Goal: Task Accomplishment & Management: Use online tool/utility

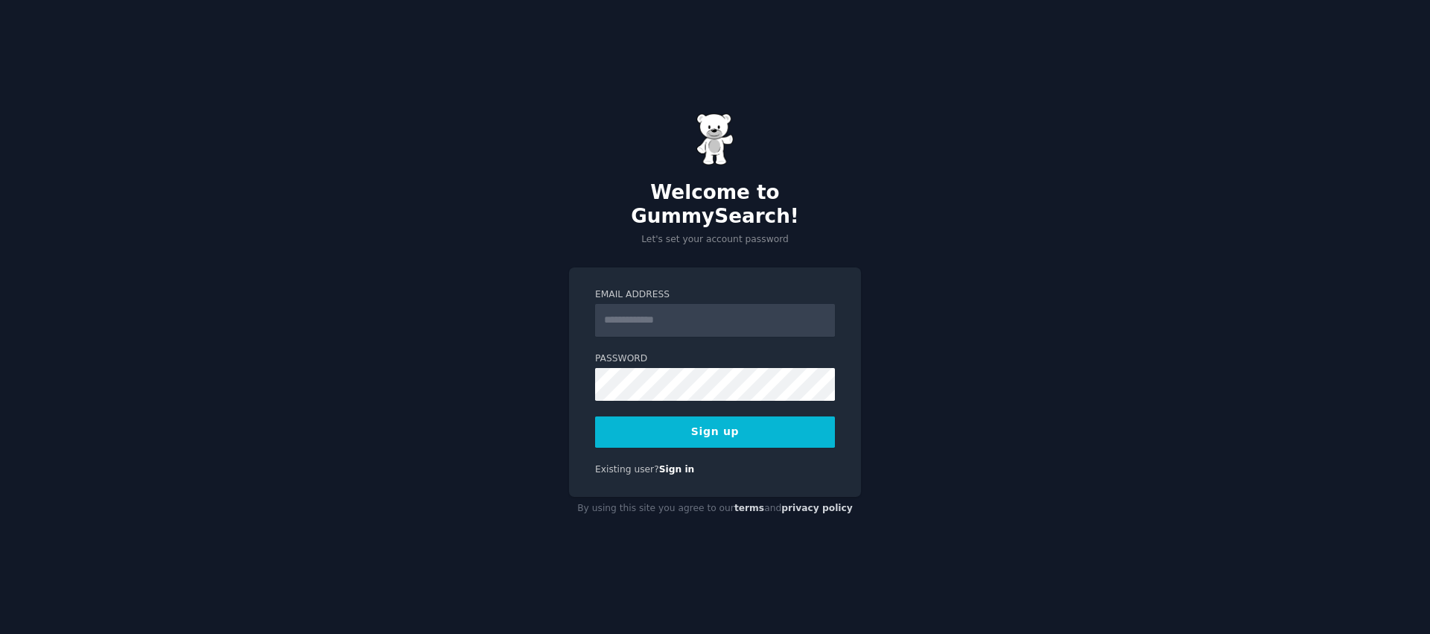
click at [631, 291] on div "Email Address" at bounding box center [715, 312] width 240 height 48
click at [643, 305] on input "Email Address" at bounding box center [715, 320] width 240 height 33
type input "**********"
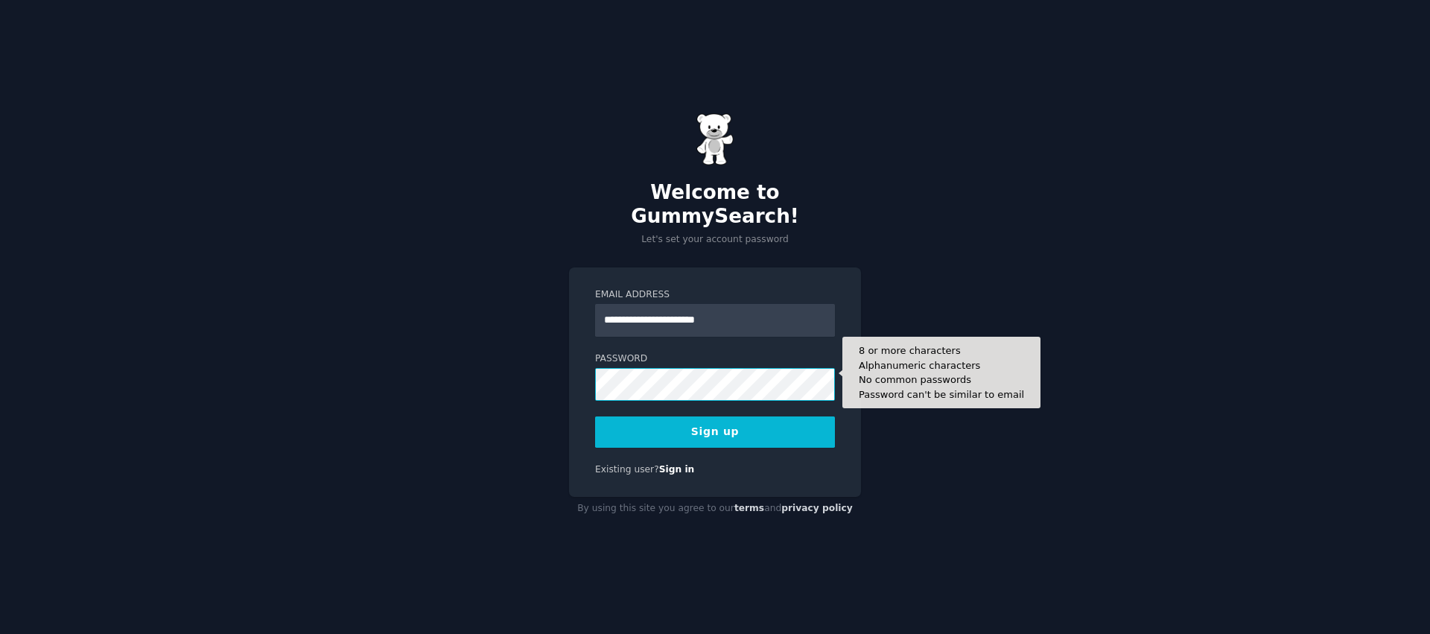
click at [595, 416] on button "Sign up" at bounding box center [715, 431] width 240 height 31
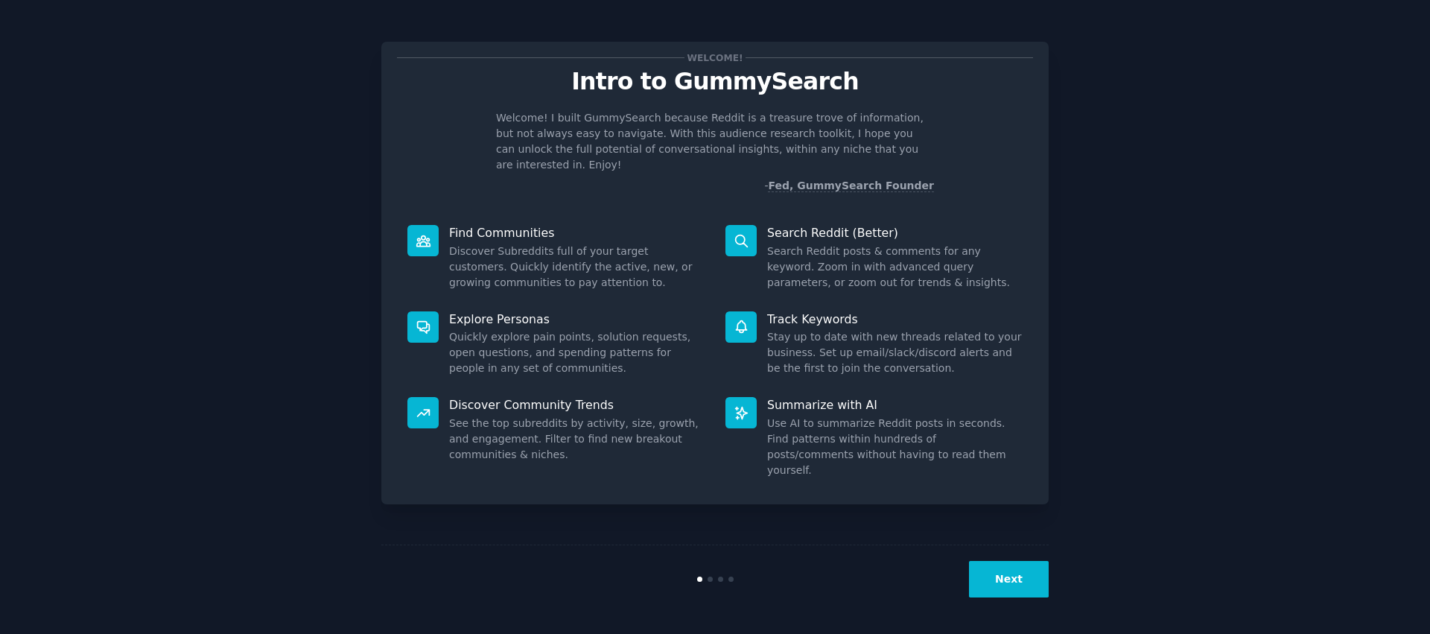
click at [1035, 591] on button "Next" at bounding box center [1009, 579] width 80 height 36
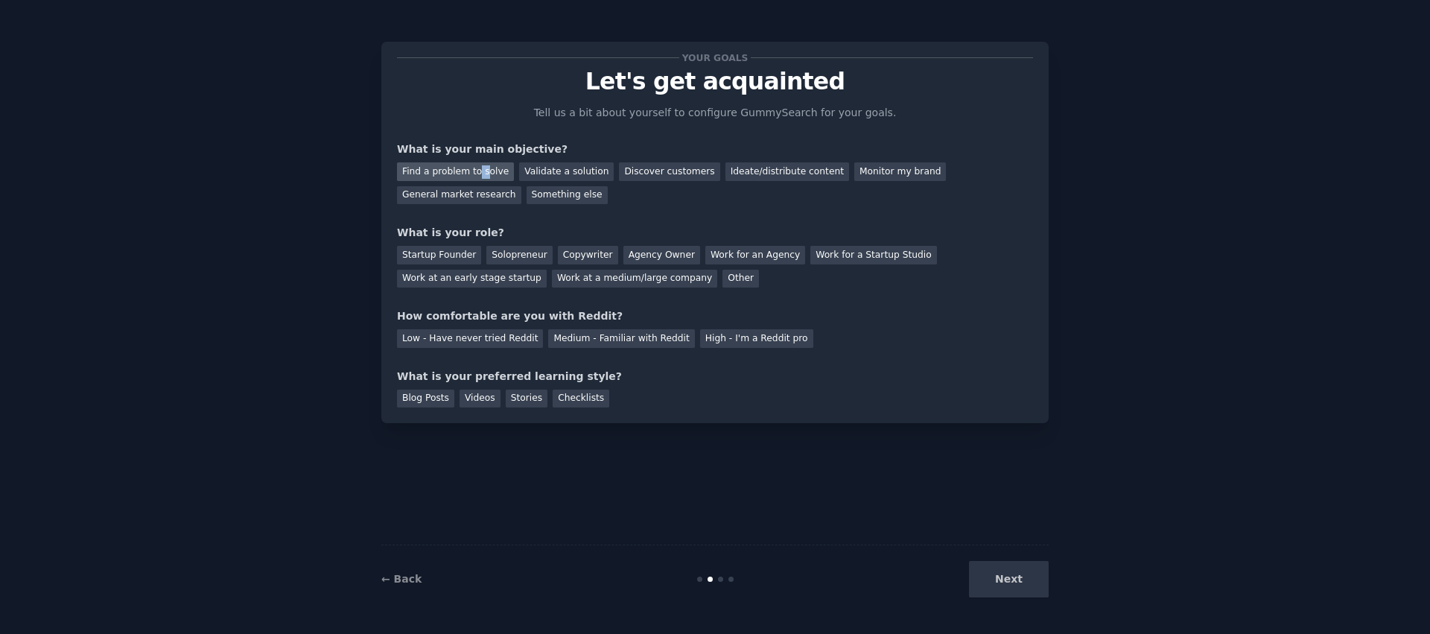
click at [475, 166] on div "Find a problem to solve" at bounding box center [455, 171] width 117 height 19
click at [521, 186] on div "General market research" at bounding box center [459, 195] width 124 height 19
click at [531, 258] on div "Solopreneur" at bounding box center [519, 255] width 66 height 19
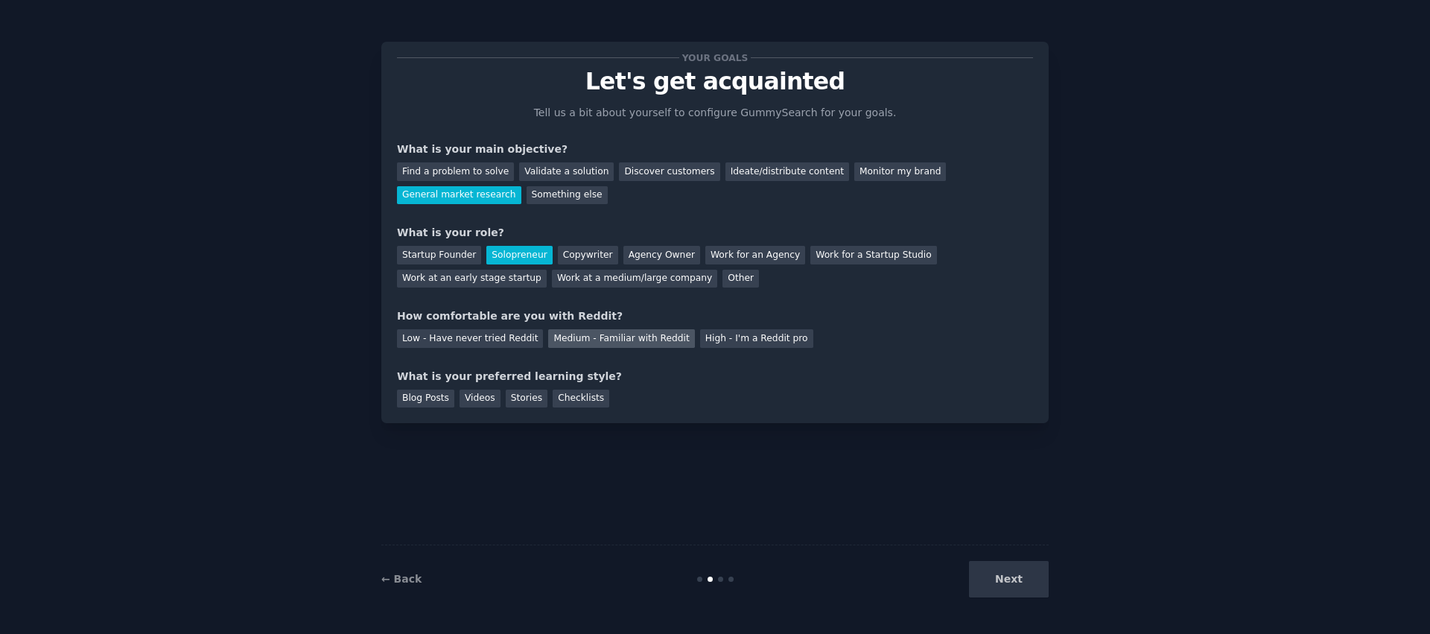
click at [572, 340] on div "Medium - Familiar with Reddit" at bounding box center [621, 338] width 146 height 19
click at [490, 397] on div "Videos" at bounding box center [480, 399] width 41 height 19
click at [1030, 573] on button "Next" at bounding box center [1009, 579] width 80 height 36
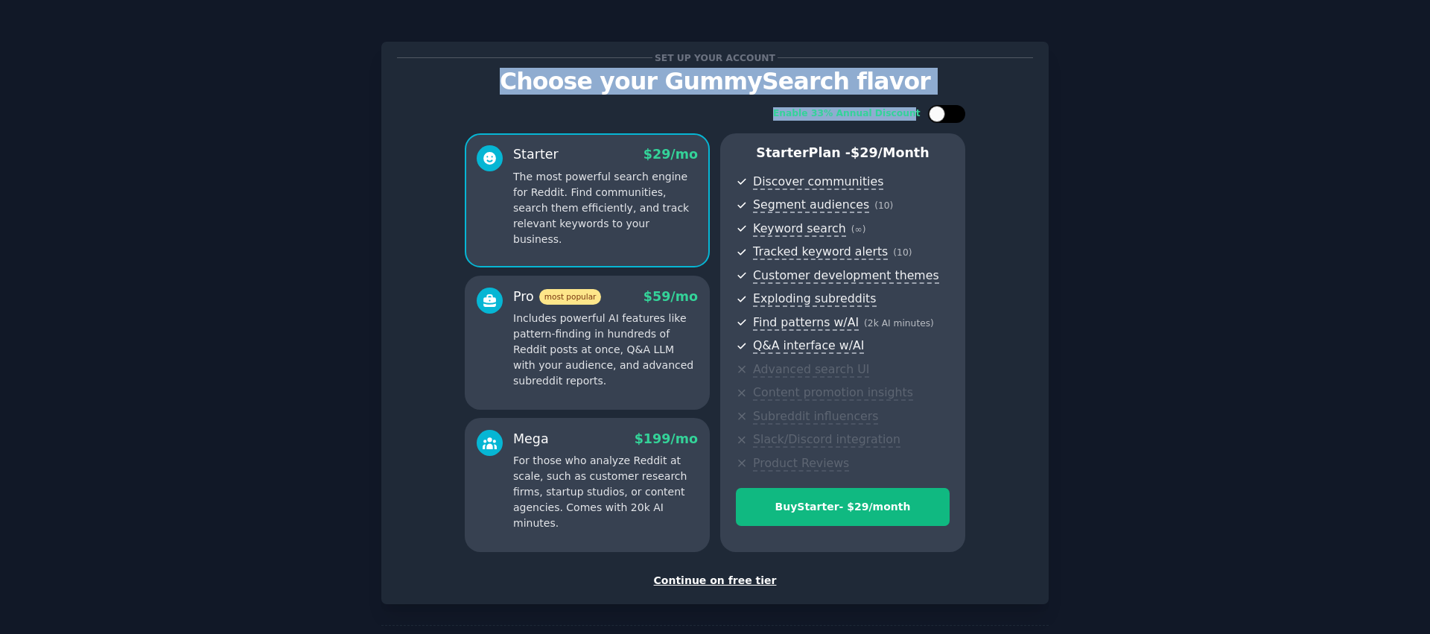
drag, startPoint x: 528, startPoint y: 89, endPoint x: 927, endPoint y: 112, distance: 399.2
click at [927, 112] on div "Set up your account Choose your GummySearch flavor Enable 33% Annual Discount S…" at bounding box center [715, 322] width 636 height 531
click at [869, 86] on p "Choose your GummySearch flavor" at bounding box center [715, 82] width 636 height 26
drag, startPoint x: 884, startPoint y: 83, endPoint x: 518, endPoint y: 67, distance: 366.8
click at [517, 66] on div "Set up your account Choose your GummySearch flavor Enable 33% Annual Discount S…" at bounding box center [715, 322] width 636 height 531
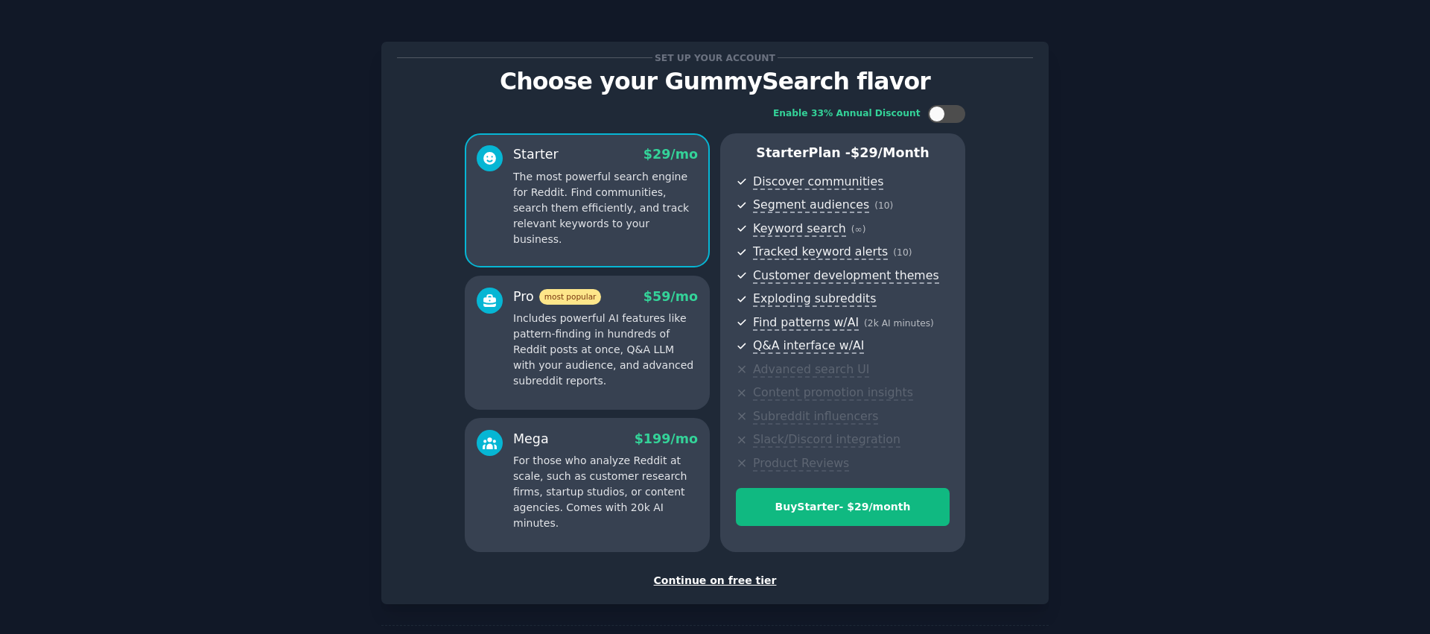
click at [485, 96] on div "Enable 33% Annual Discount Starter $ 29 /mo The most powerful search engine for…" at bounding box center [715, 329] width 636 height 468
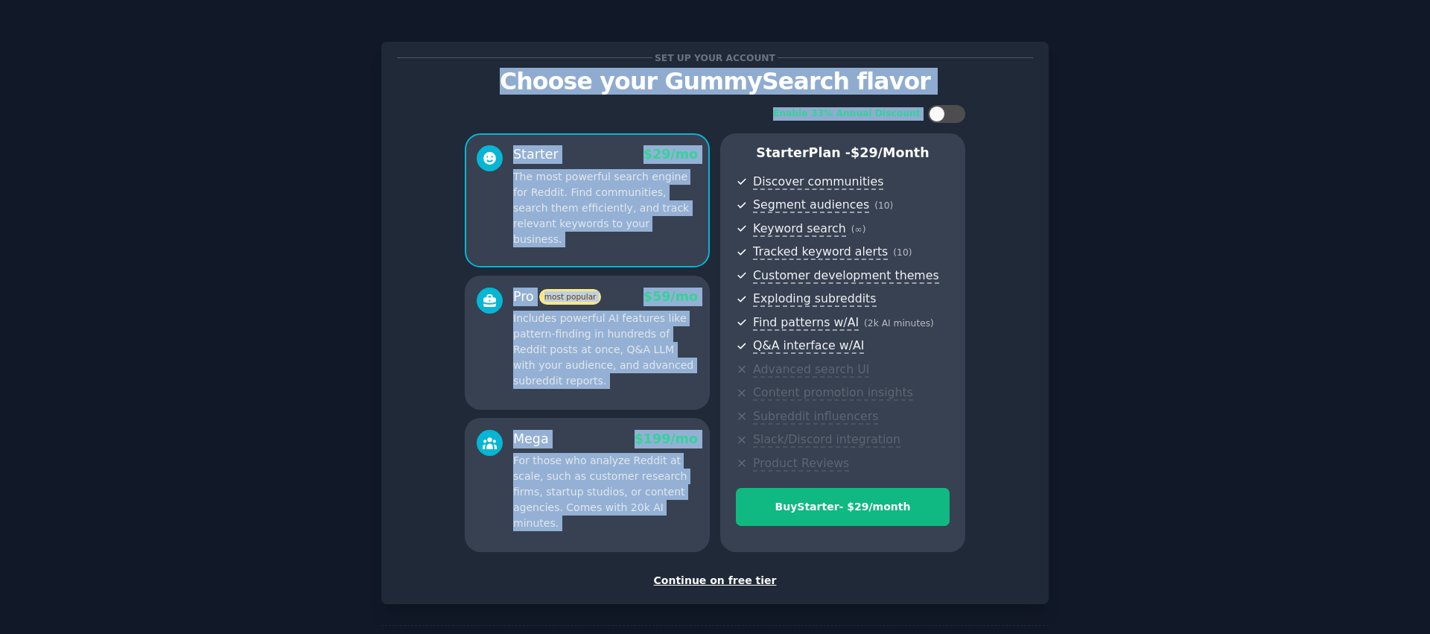
drag, startPoint x: 491, startPoint y: 88, endPoint x: 835, endPoint y: 171, distance: 353.9
click at [842, 136] on div "Set up your account Choose your GummySearch flavor Enable 33% Annual Discount S…" at bounding box center [715, 322] width 636 height 531
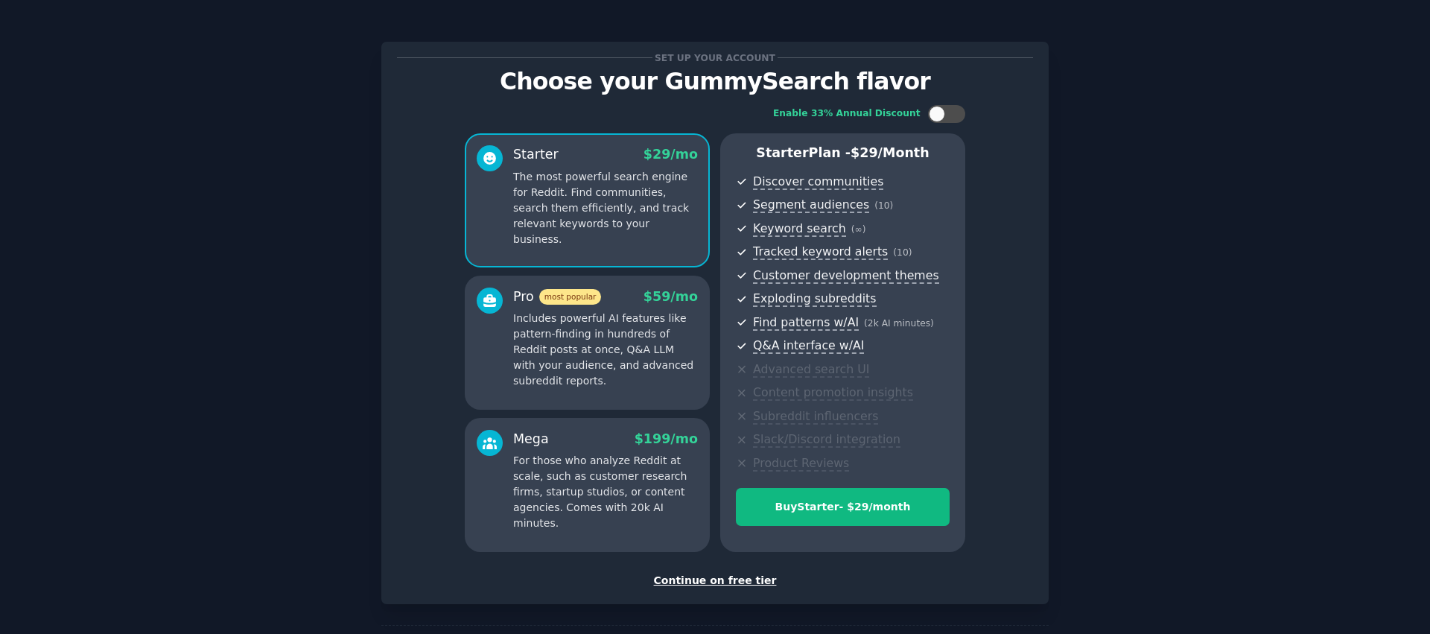
click at [888, 570] on div "Set up your account Choose your GummySearch flavor Enable 33% Annual Discount S…" at bounding box center [715, 322] width 636 height 531
click at [685, 582] on div "Continue on free tier" at bounding box center [715, 581] width 636 height 16
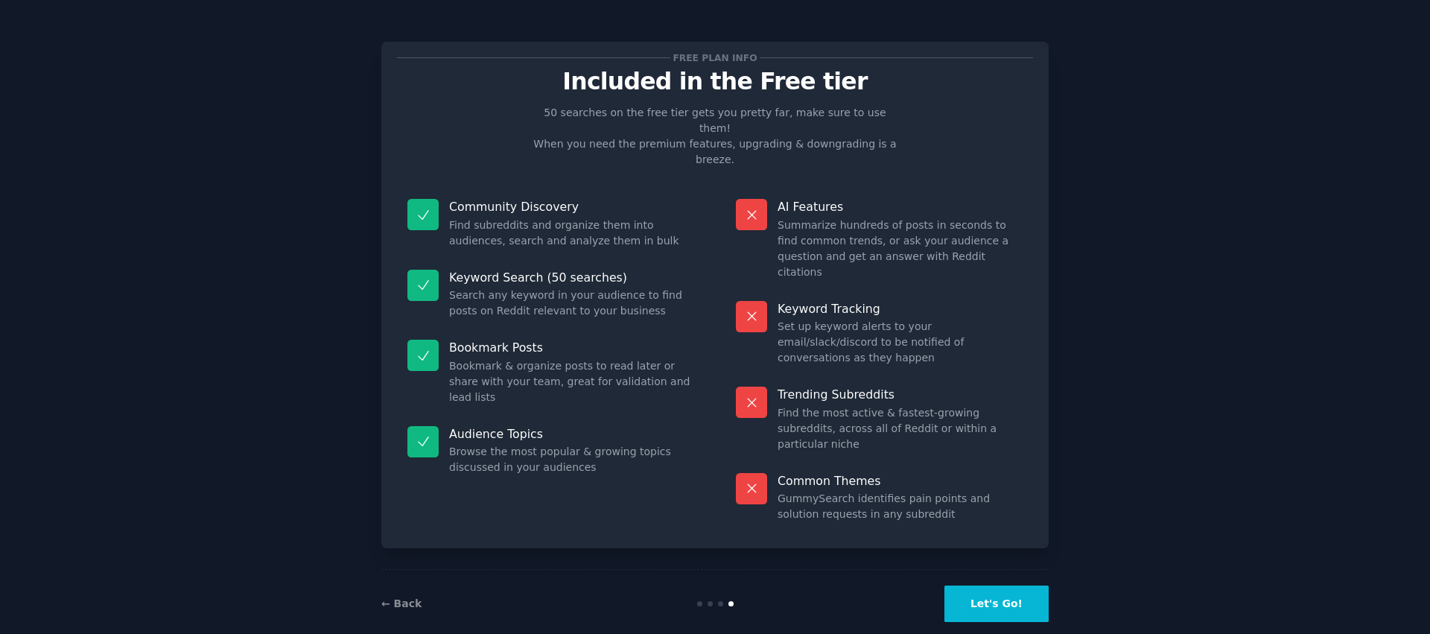
click at [986, 585] on button "Let's Go!" at bounding box center [996, 603] width 104 height 36
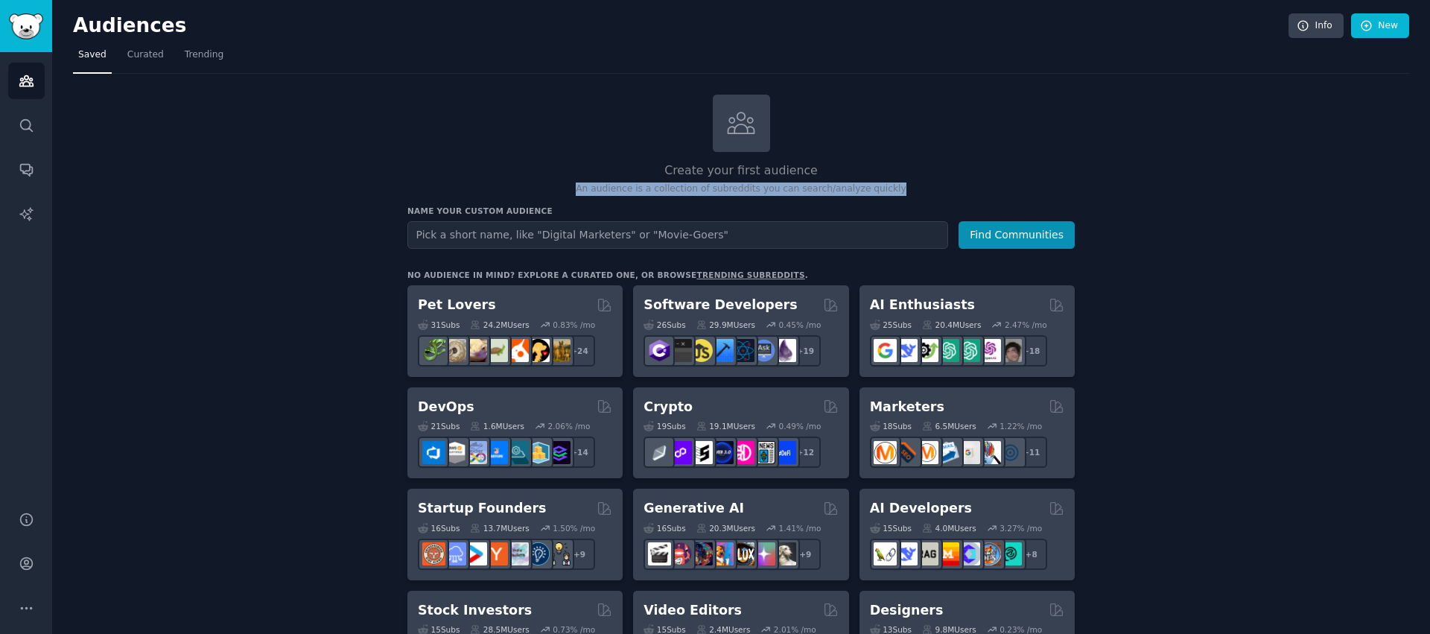
drag, startPoint x: 580, startPoint y: 192, endPoint x: 917, endPoint y: 194, distance: 336.7
click at [917, 194] on p "An audience is a collection of subreddits you can search/analyze quickly" at bounding box center [740, 188] width 667 height 13
click at [907, 194] on div at bounding box center [907, 194] width 0 height 0
drag, startPoint x: 646, startPoint y: 147, endPoint x: 833, endPoint y: 189, distance: 190.8
click at [833, 189] on div "Create your first audience An audience is a collection of subreddits you can se…" at bounding box center [740, 145] width 667 height 101
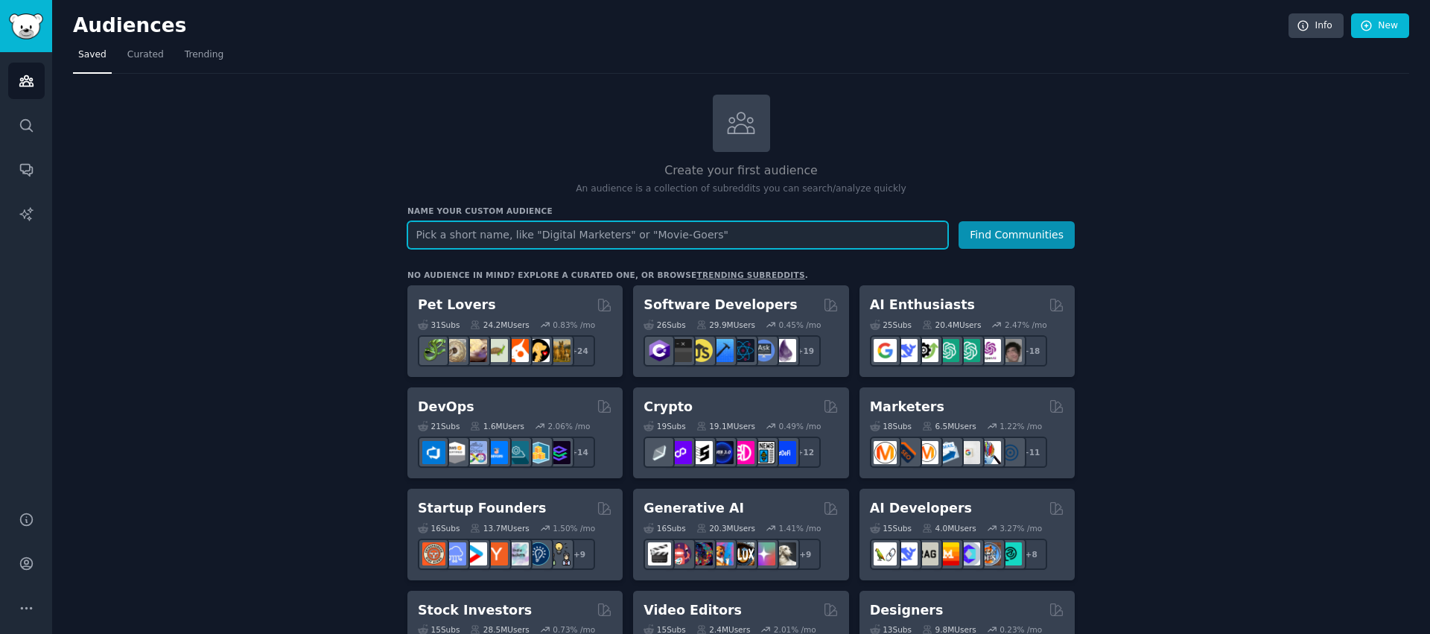
click at [620, 227] on input "text" at bounding box center [677, 235] width 541 height 28
type input "brasil"
click at [959, 221] on button "Find Communities" at bounding box center [1017, 235] width 116 height 28
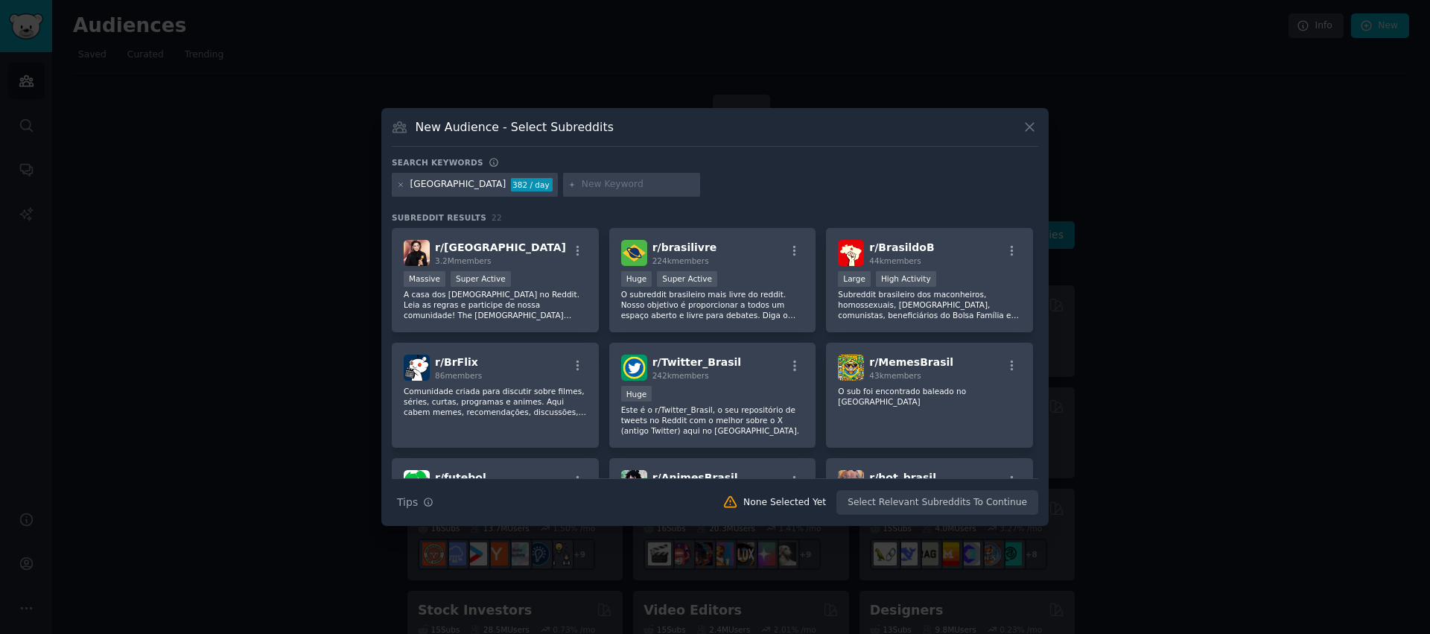
click at [582, 184] on input "text" at bounding box center [638, 184] width 113 height 13
type input "casadosdaos"
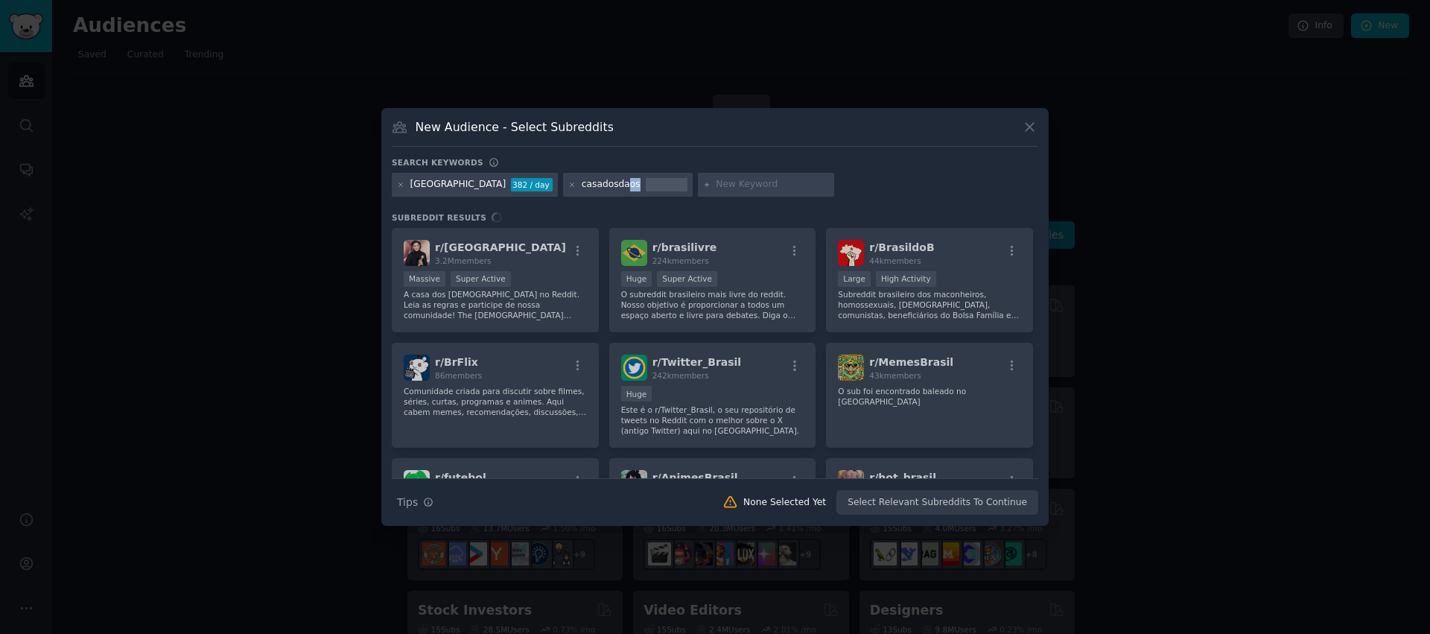
drag, startPoint x: 551, startPoint y: 188, endPoint x: 572, endPoint y: 190, distance: 21.0
click at [572, 190] on div "casadosdaos" at bounding box center [627, 185] width 129 height 24
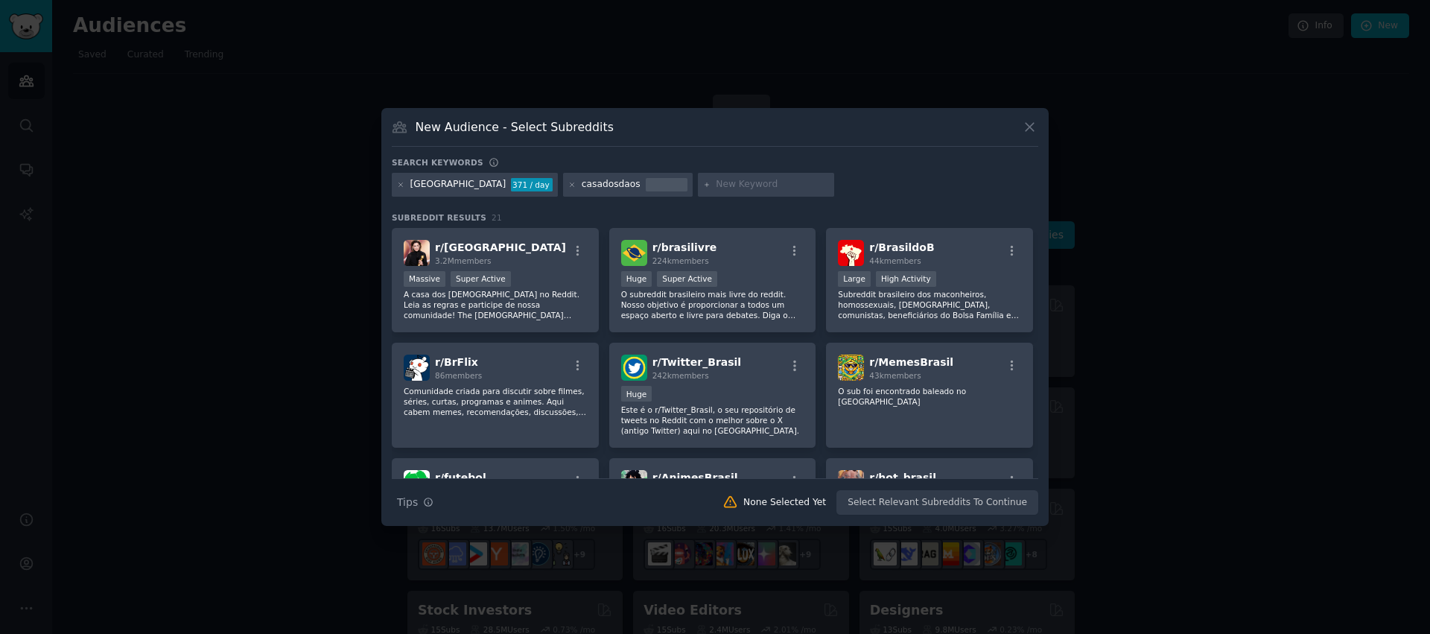
click at [582, 179] on div "casadosdaos" at bounding box center [611, 184] width 59 height 13
drag, startPoint x: 553, startPoint y: 179, endPoint x: 593, endPoint y: 188, distance: 41.0
click at [592, 188] on div "casadosdaos" at bounding box center [627, 185] width 129 height 24
click at [257, 155] on div at bounding box center [715, 317] width 1430 height 634
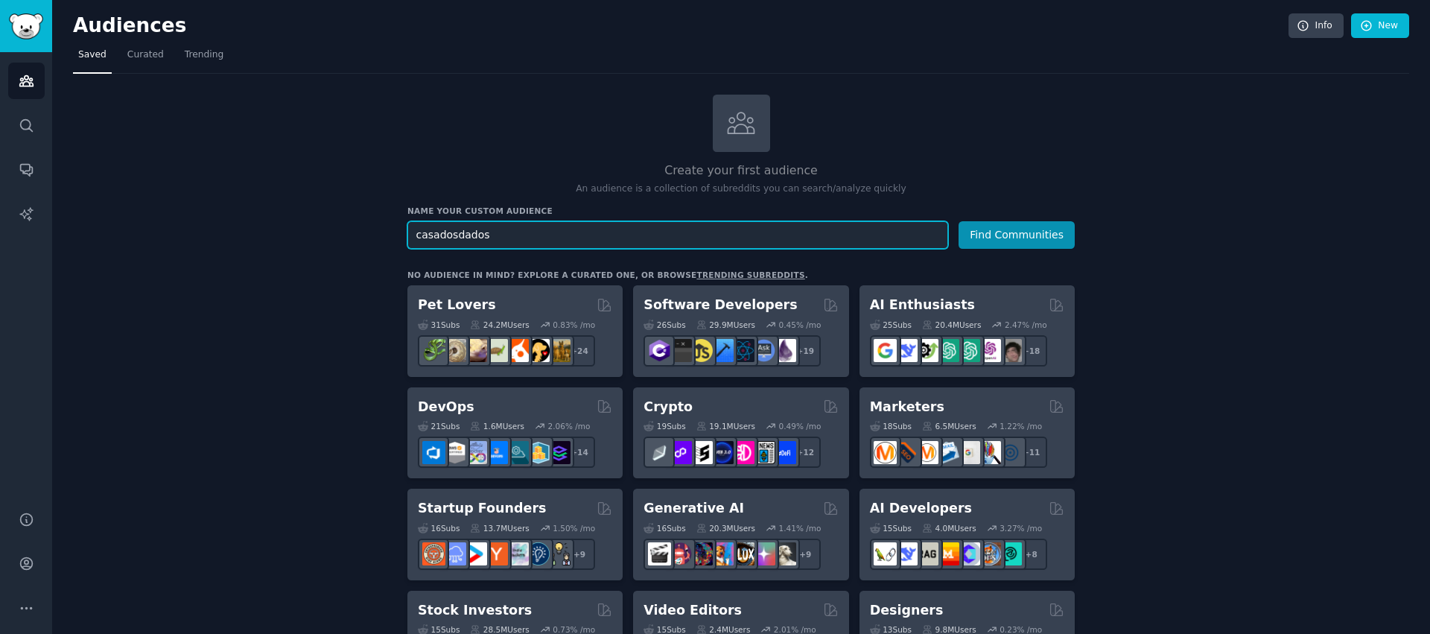
type input "casadosdados"
click at [959, 221] on button "Find Communities" at bounding box center [1017, 235] width 116 height 28
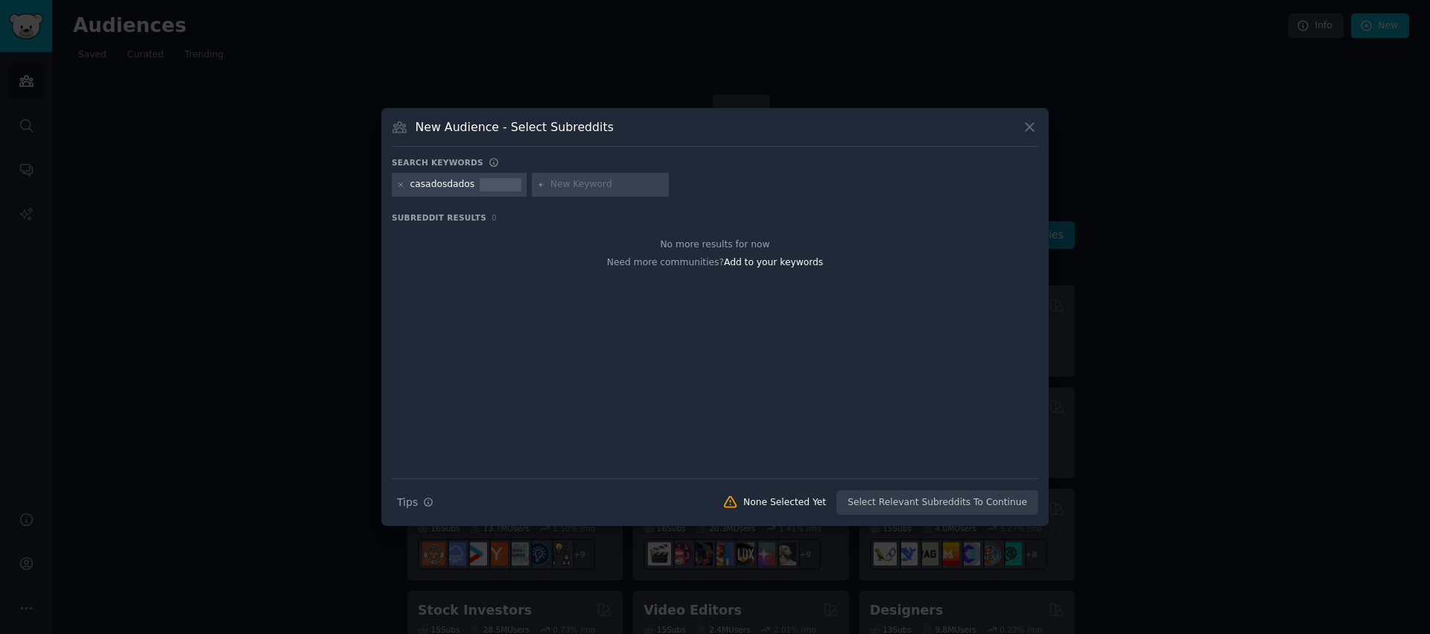
click at [264, 203] on div at bounding box center [715, 317] width 1430 height 634
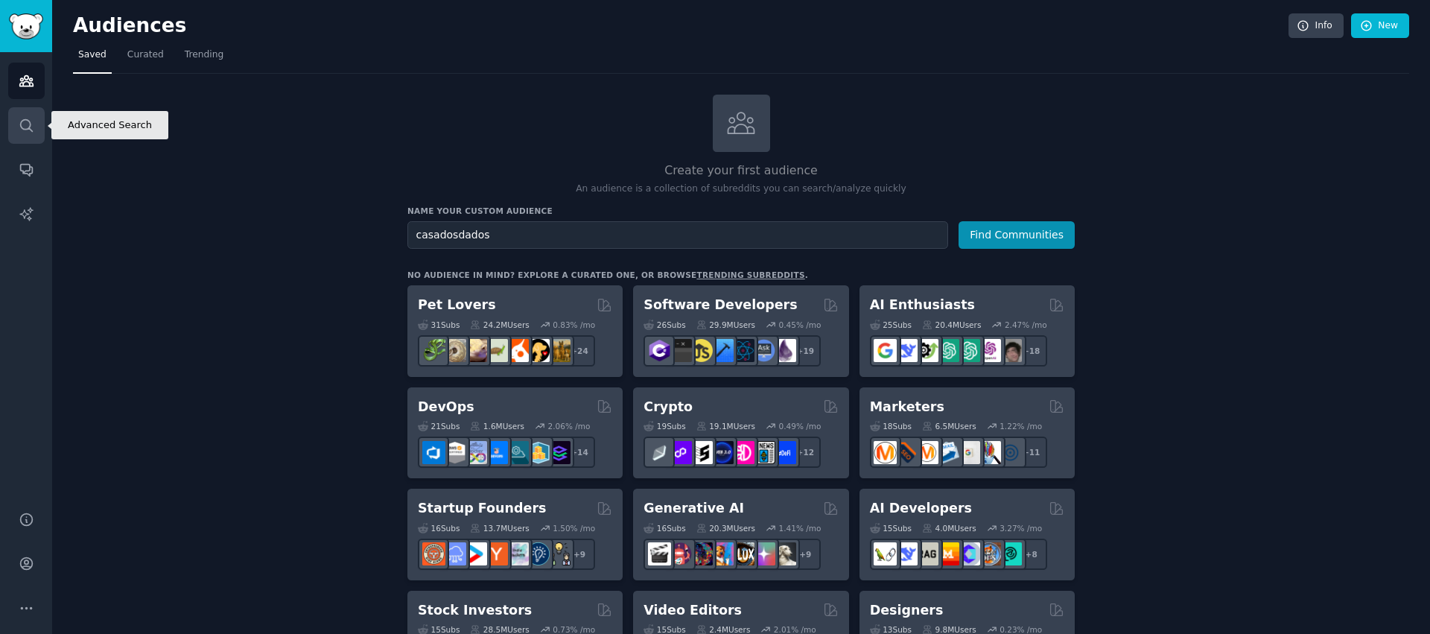
click at [42, 127] on link "Search" at bounding box center [26, 125] width 36 height 36
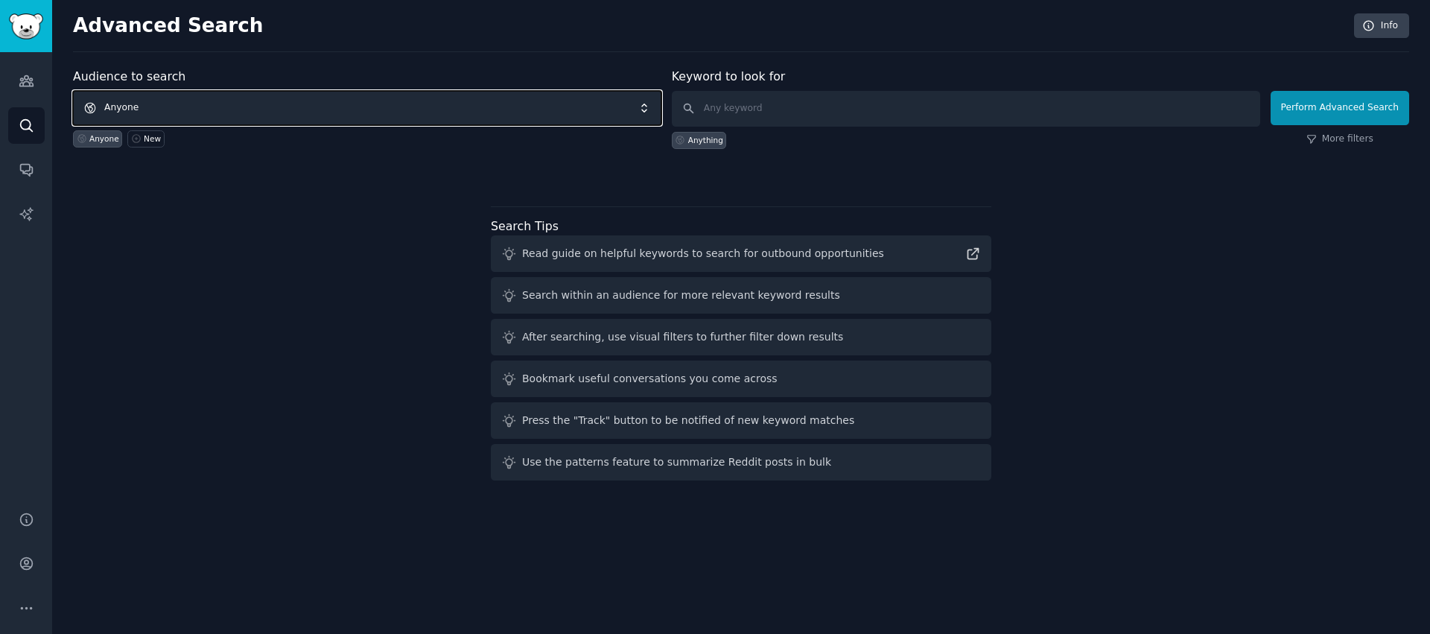
click at [282, 107] on span "Anyone" at bounding box center [367, 108] width 588 height 34
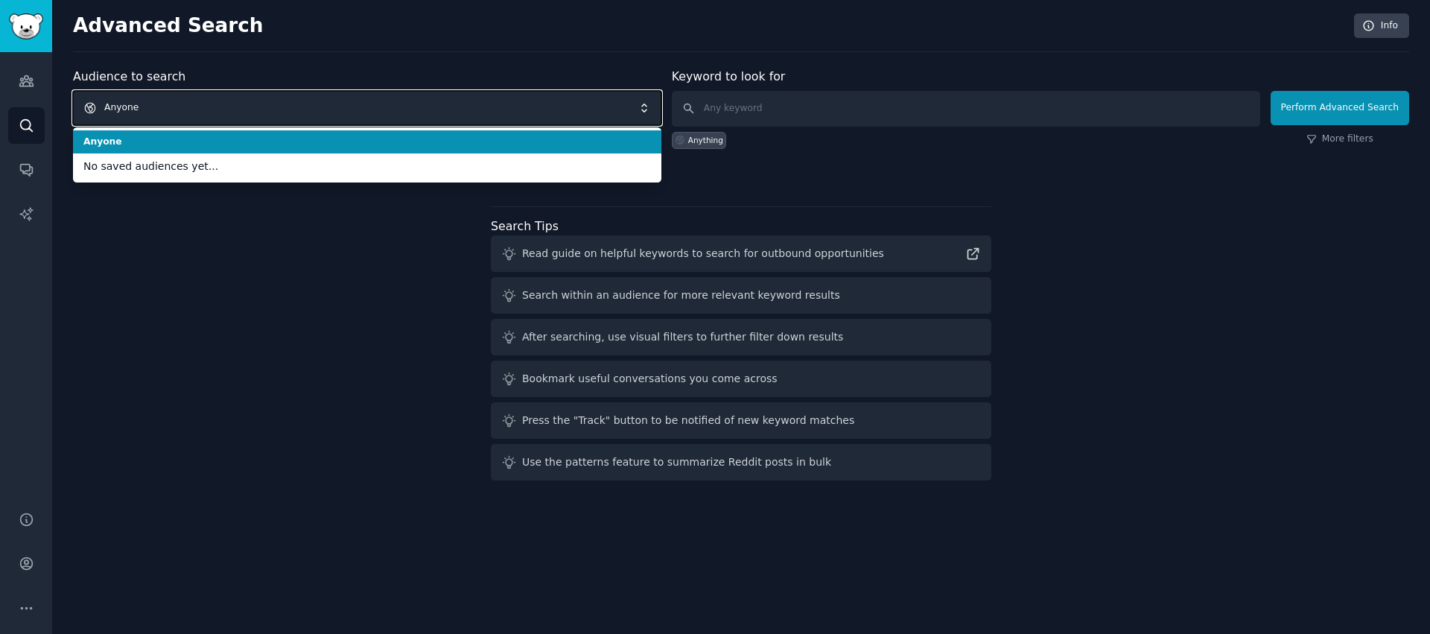
click at [282, 107] on span "Anyone" at bounding box center [367, 108] width 588 height 34
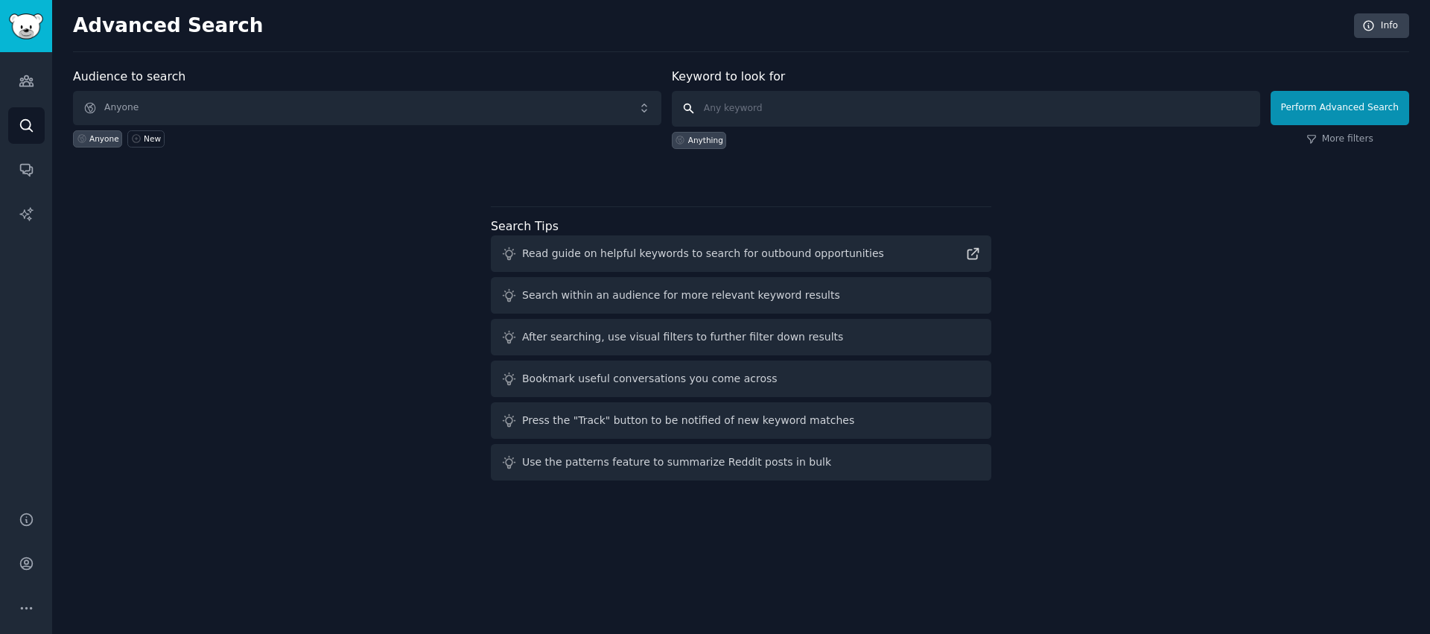
click at [820, 110] on input "text" at bounding box center [966, 109] width 588 height 36
type input "casadosdados"
click button "Perform Advanced Search" at bounding box center [1340, 108] width 139 height 34
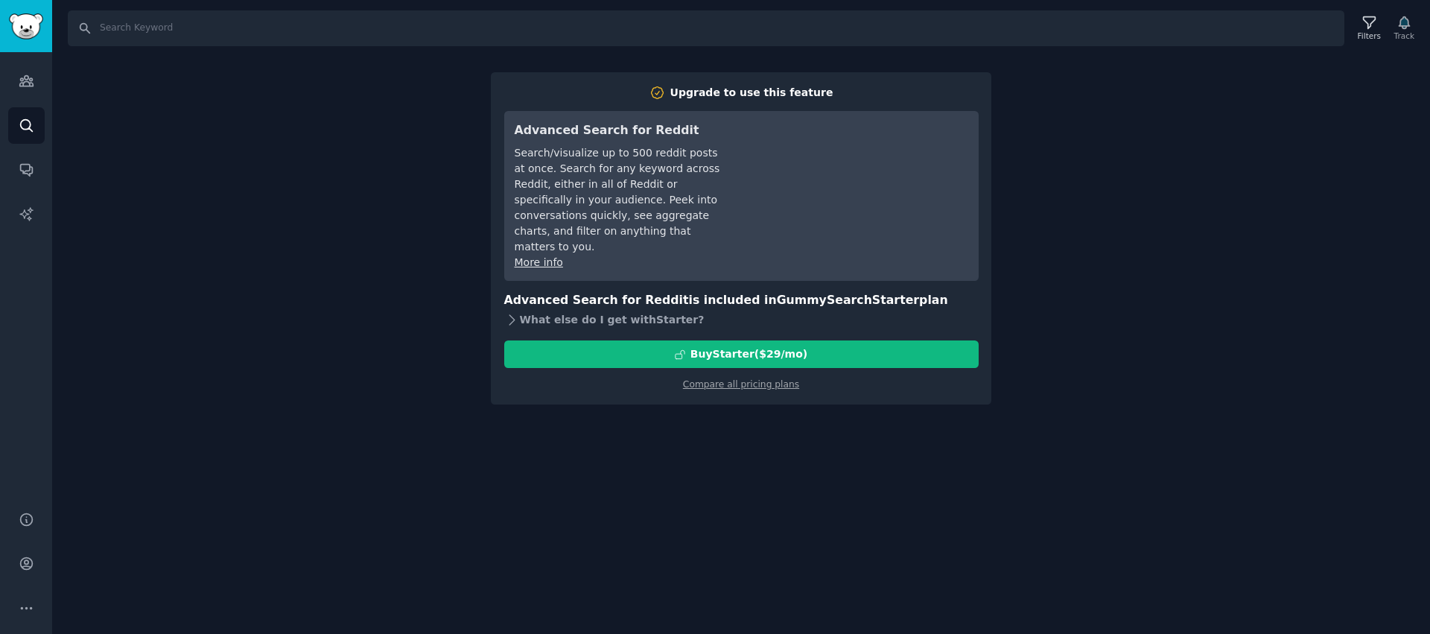
click at [608, 309] on div "What else do I get with Starter ?" at bounding box center [741, 319] width 474 height 21
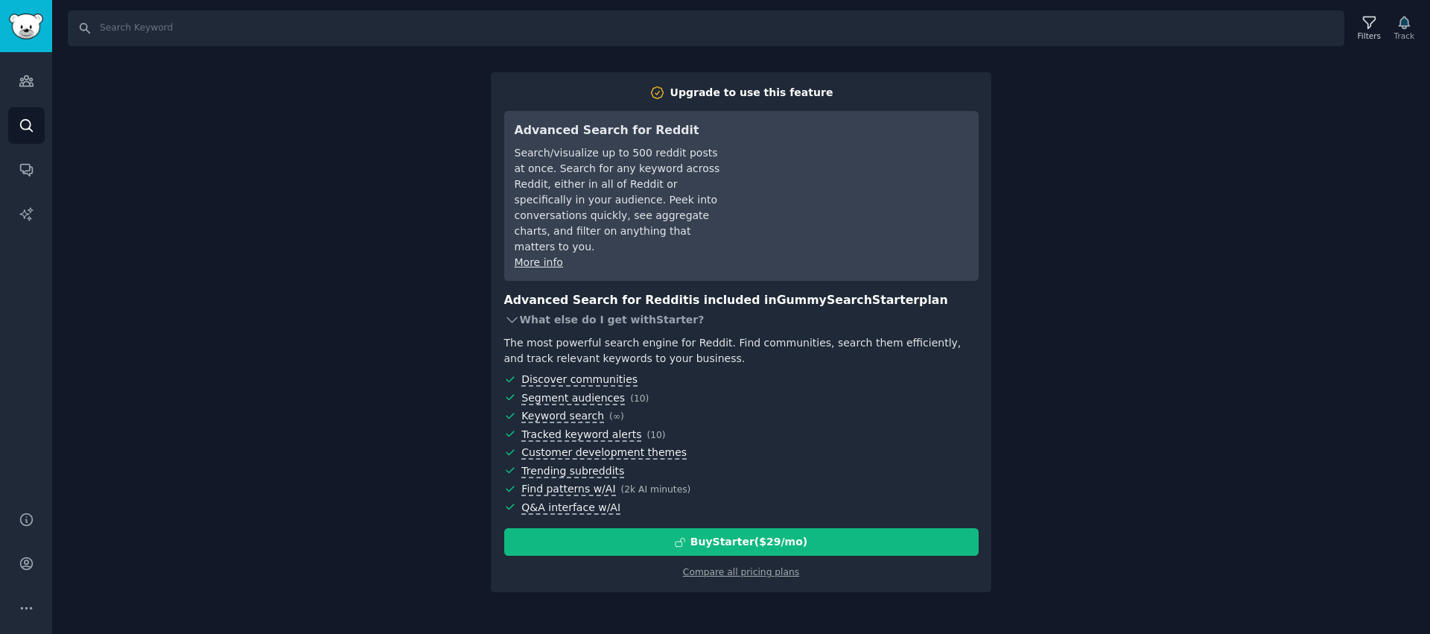
click at [608, 309] on div "What else do I get with Starter ?" at bounding box center [741, 319] width 474 height 21
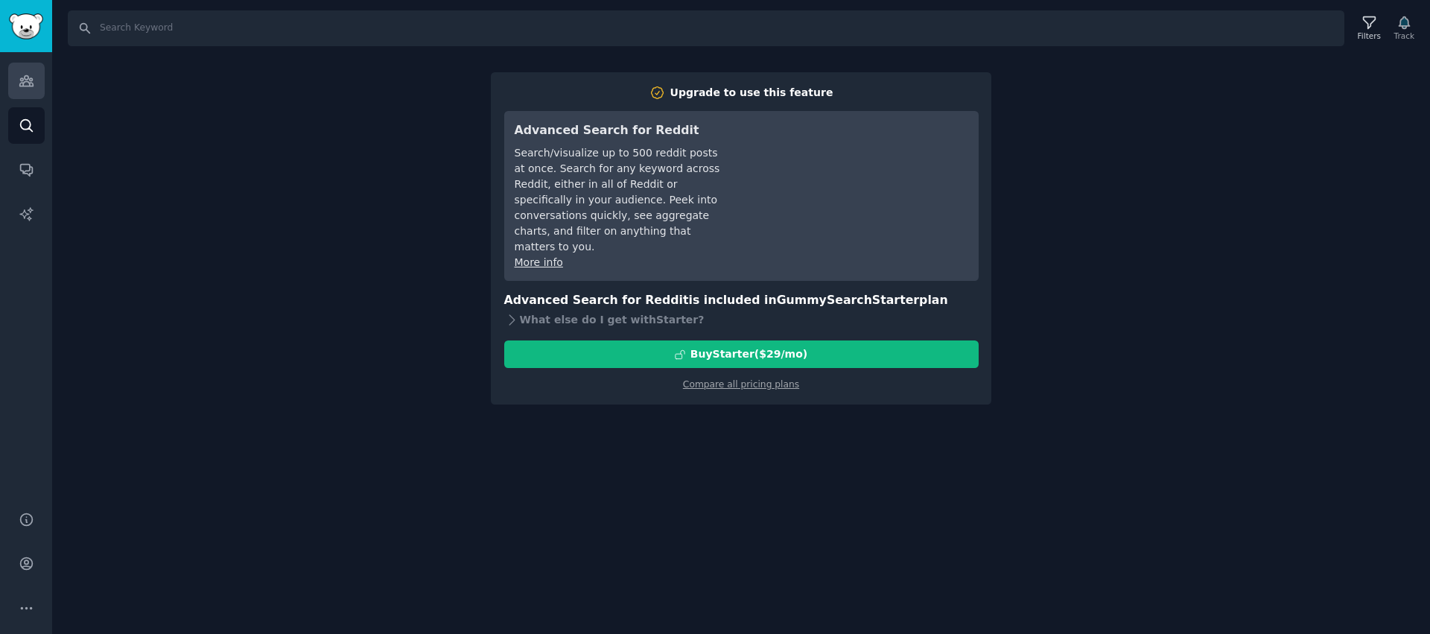
click at [10, 80] on link "Audiences" at bounding box center [26, 81] width 36 height 36
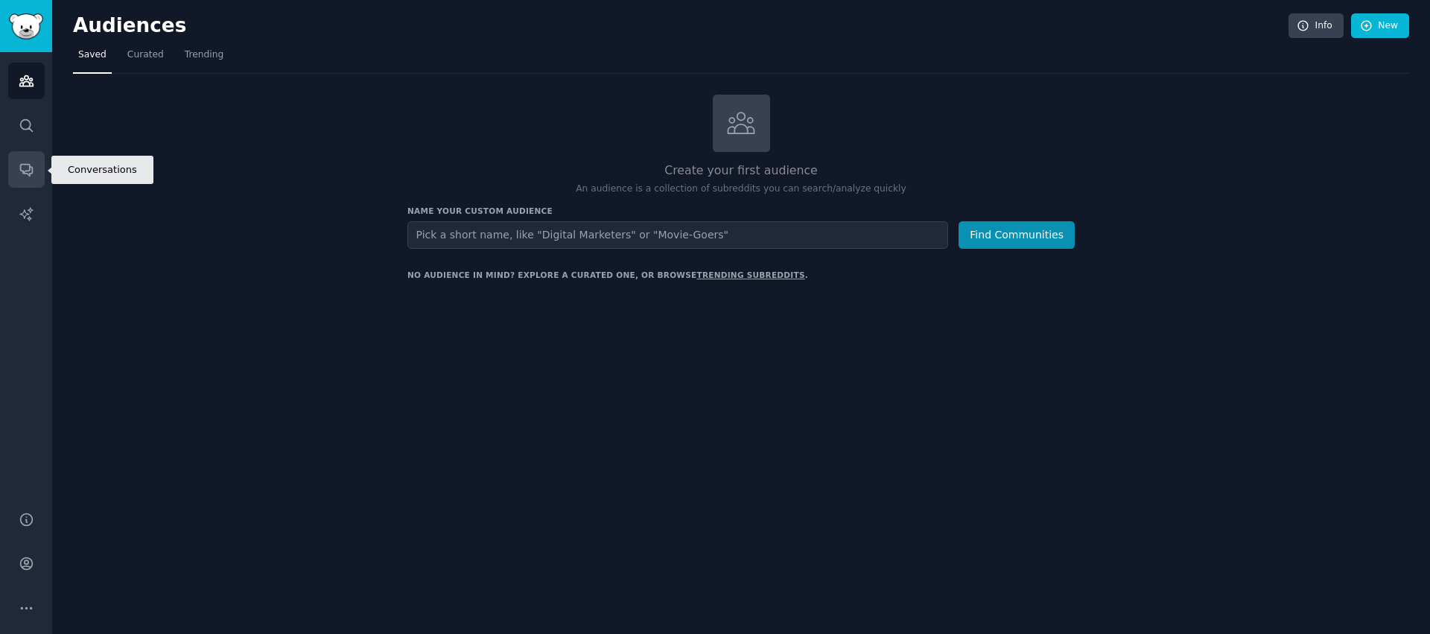
click at [15, 153] on link "Conversations" at bounding box center [26, 169] width 36 height 36
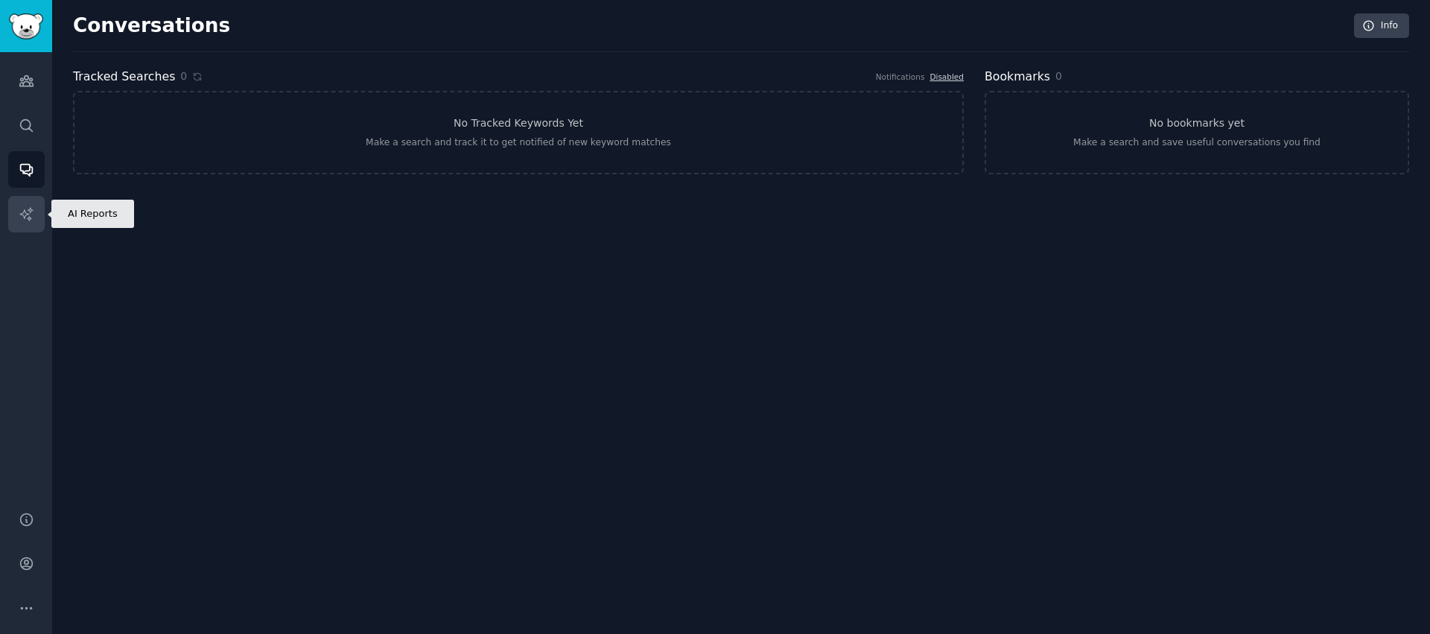
click at [28, 215] on icon "Sidebar" at bounding box center [25, 213] width 13 height 13
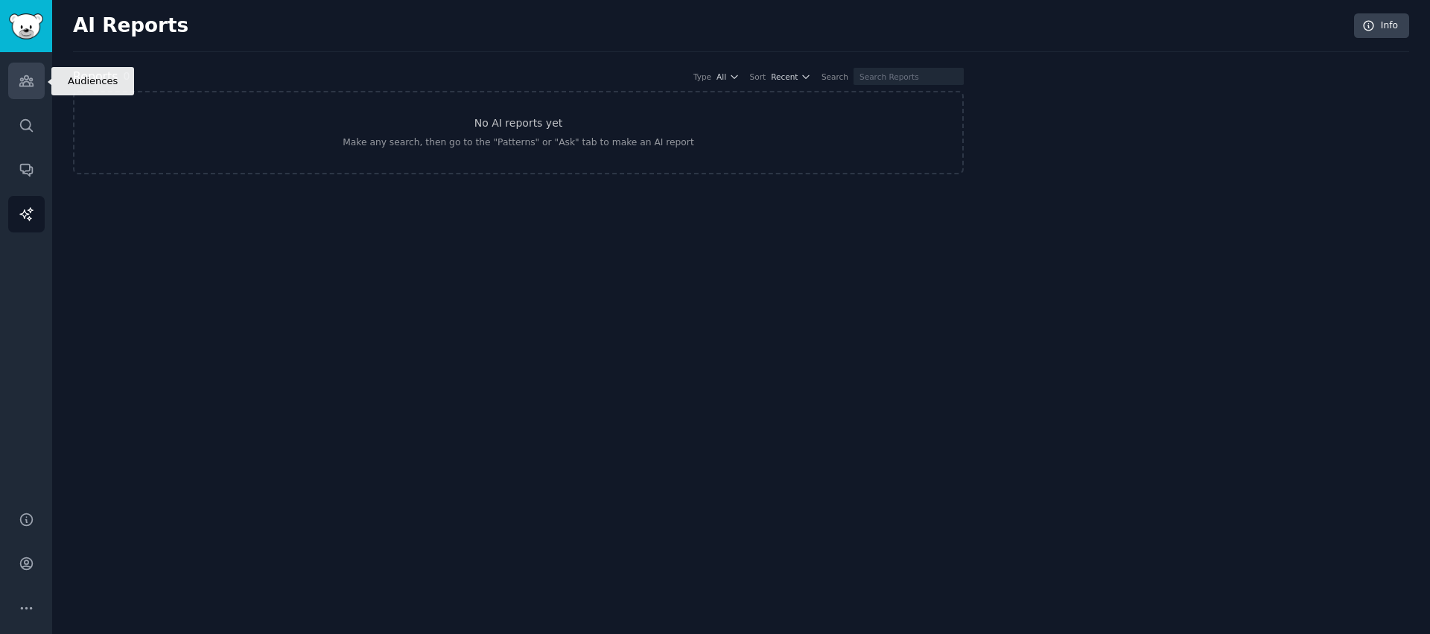
click at [21, 77] on icon "Sidebar" at bounding box center [27, 81] width 16 height 16
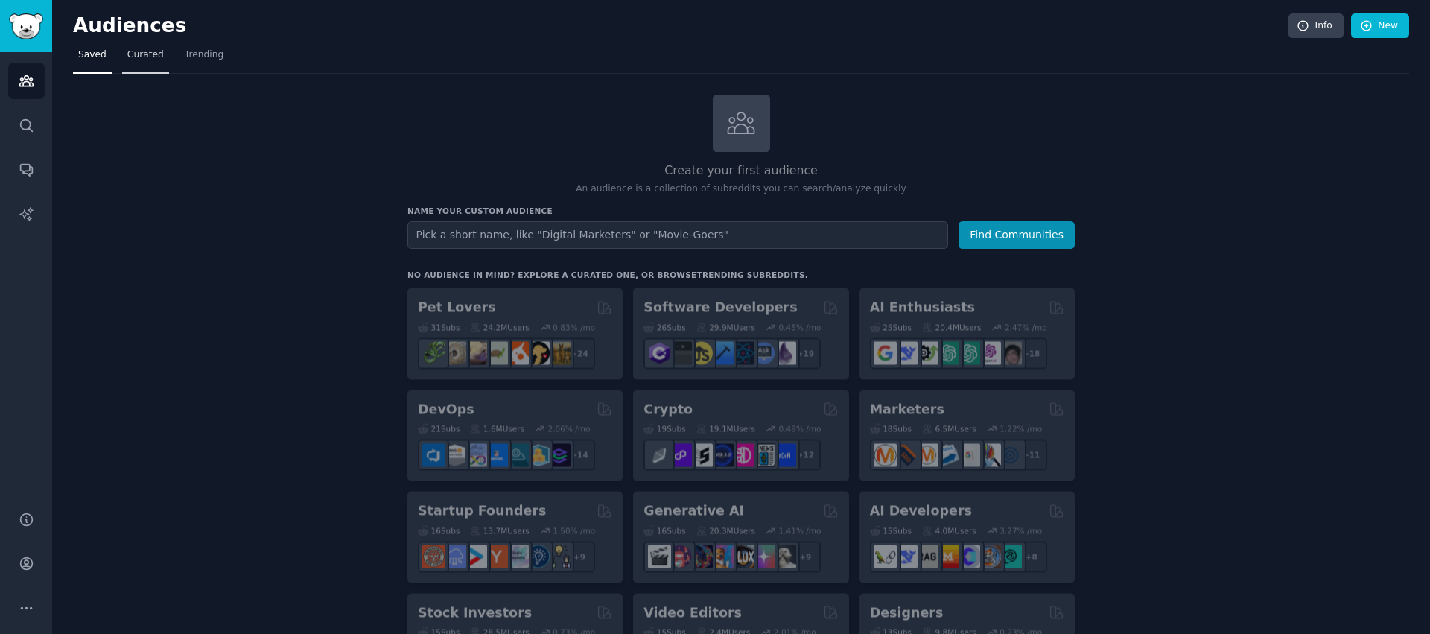
click at [130, 54] on span "Curated" at bounding box center [145, 54] width 36 height 13
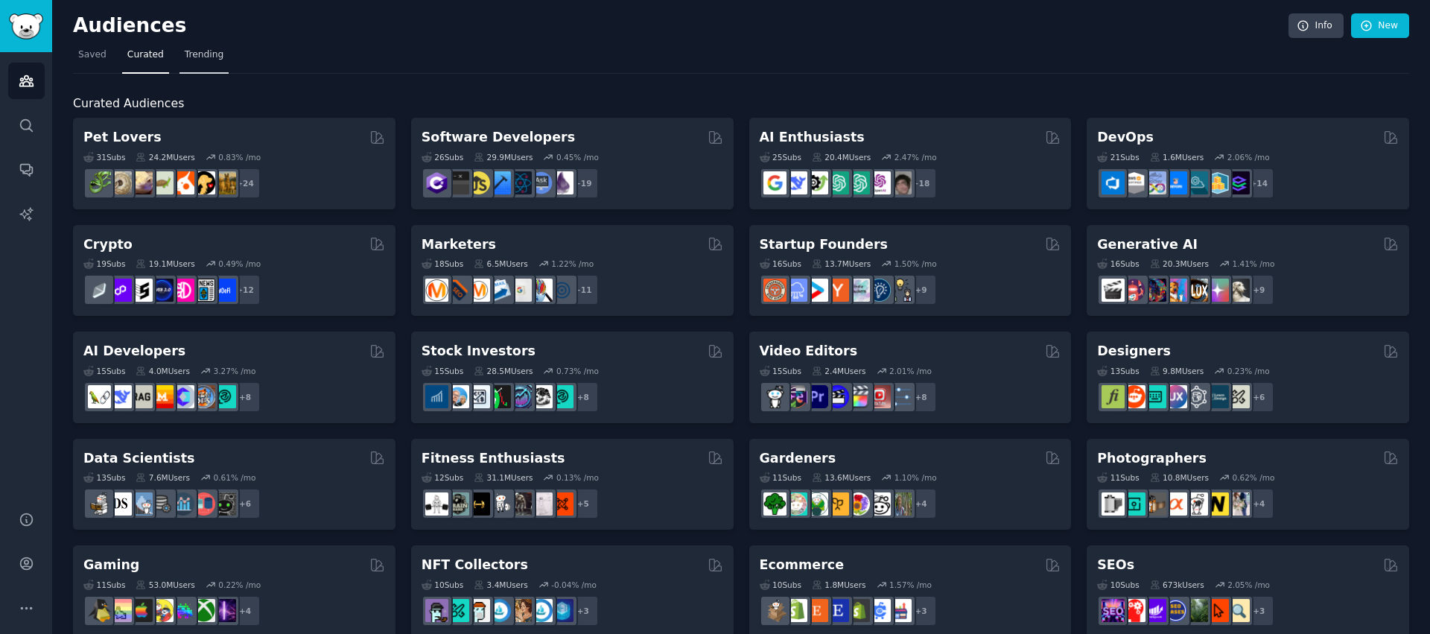
click at [198, 60] on span "Trending" at bounding box center [204, 54] width 39 height 13
